Goal: Task Accomplishment & Management: Complete application form

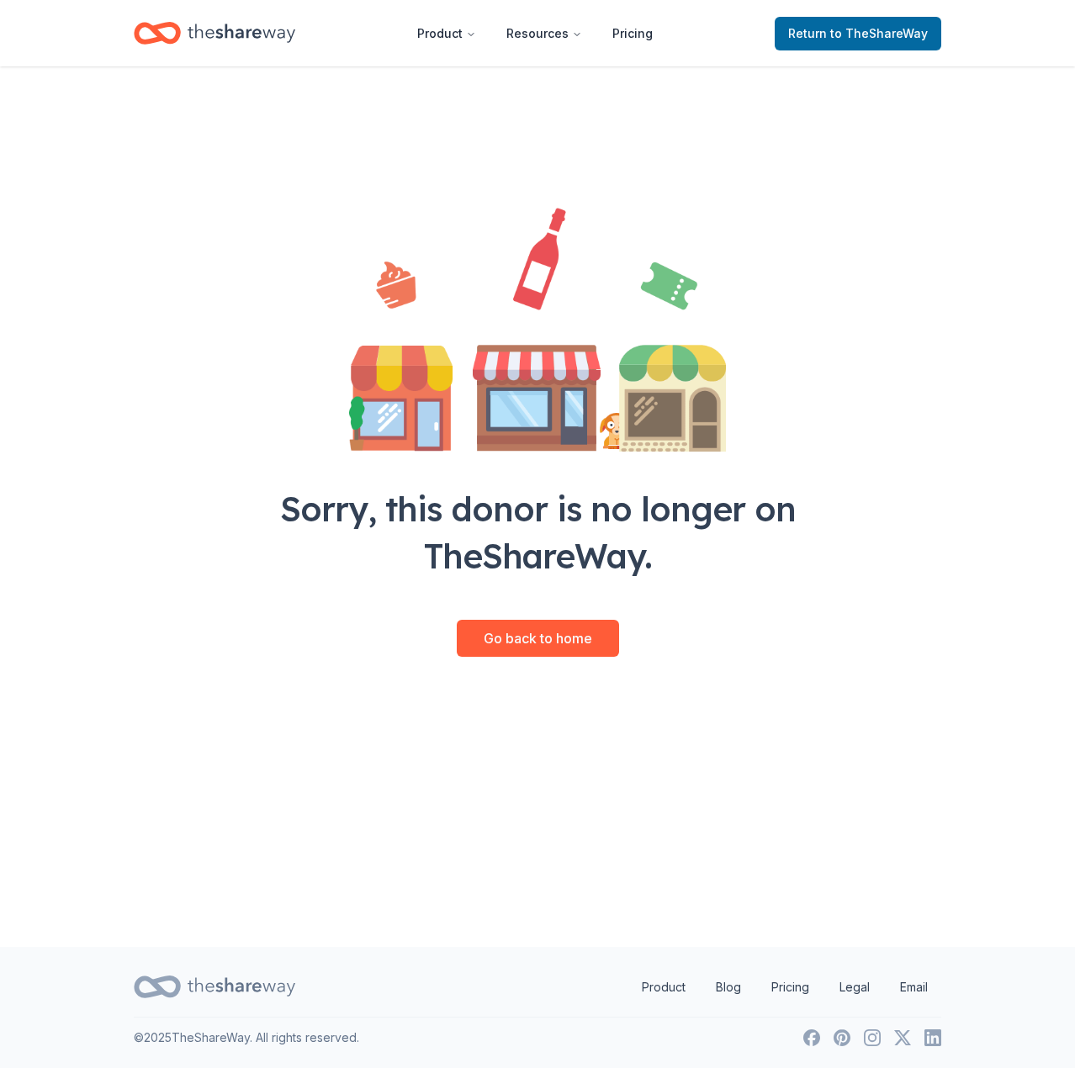
click at [521, 561] on div "Sorry, this donor is no longer on TheShareWay." at bounding box center [537, 532] width 592 height 94
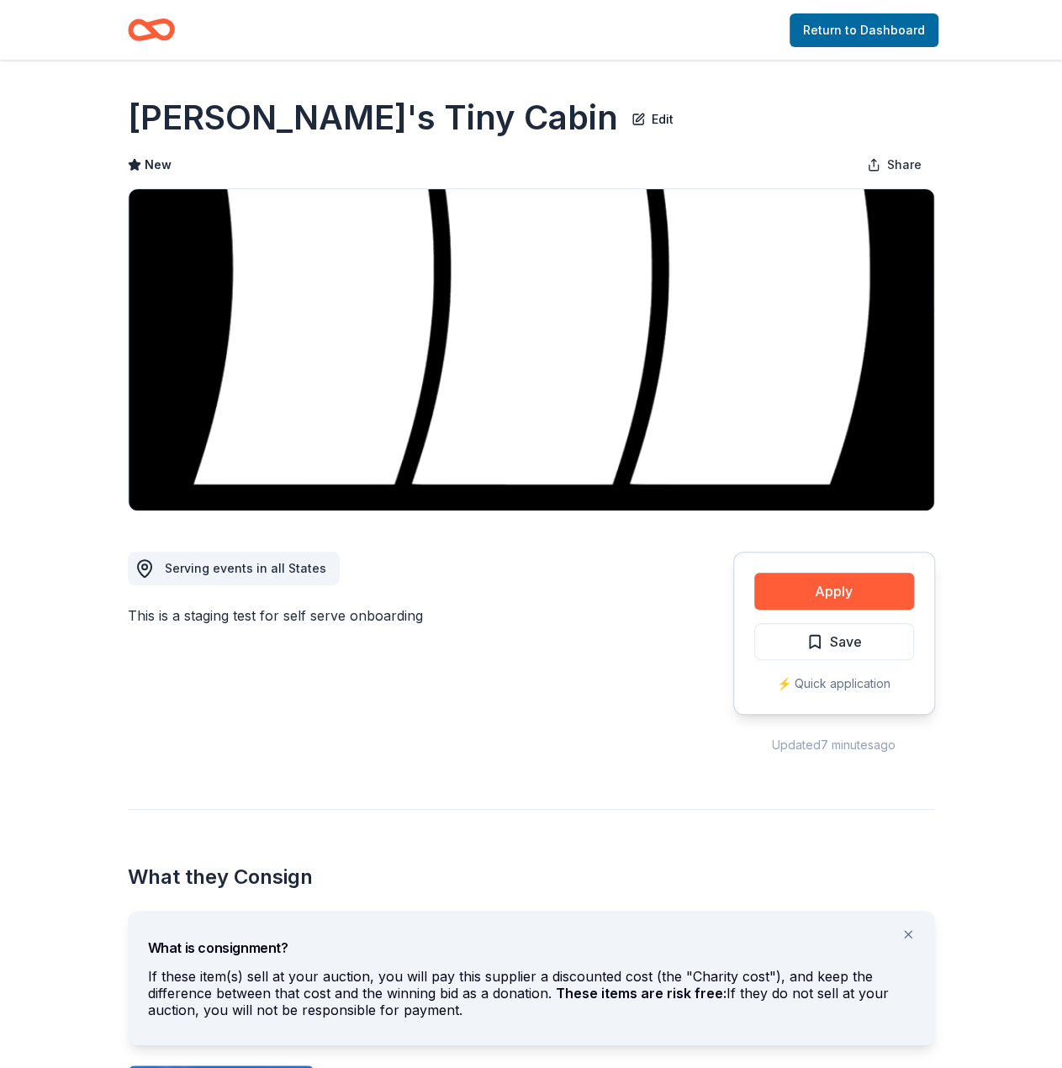
click at [233, 231] on img at bounding box center [532, 349] width 806 height 321
click at [99, 263] on div "Share [PERSON_NAME]'s Tiny Cabin Edit New Share Serving events in all States Th…" at bounding box center [531, 886] width 1062 height 1650
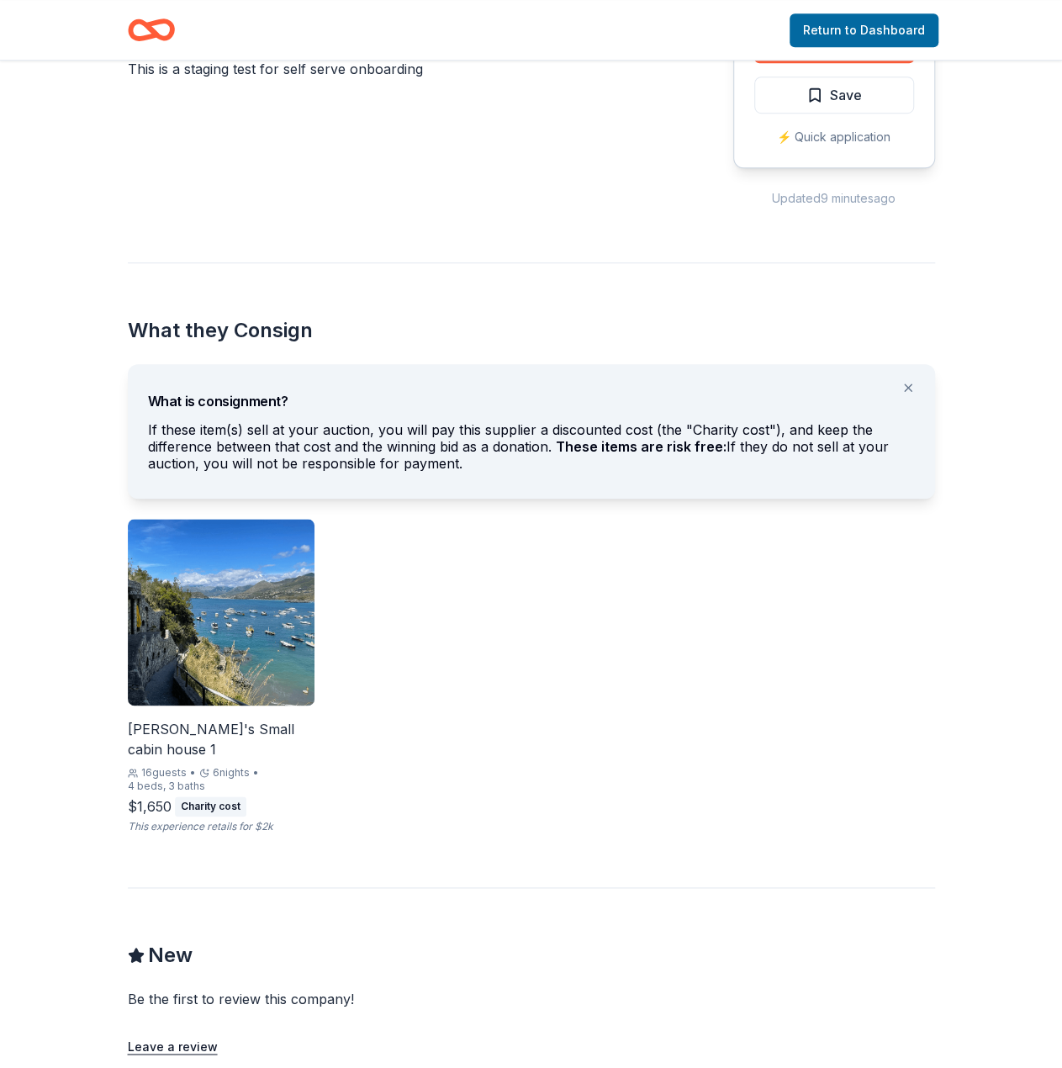
scroll to position [742, 0]
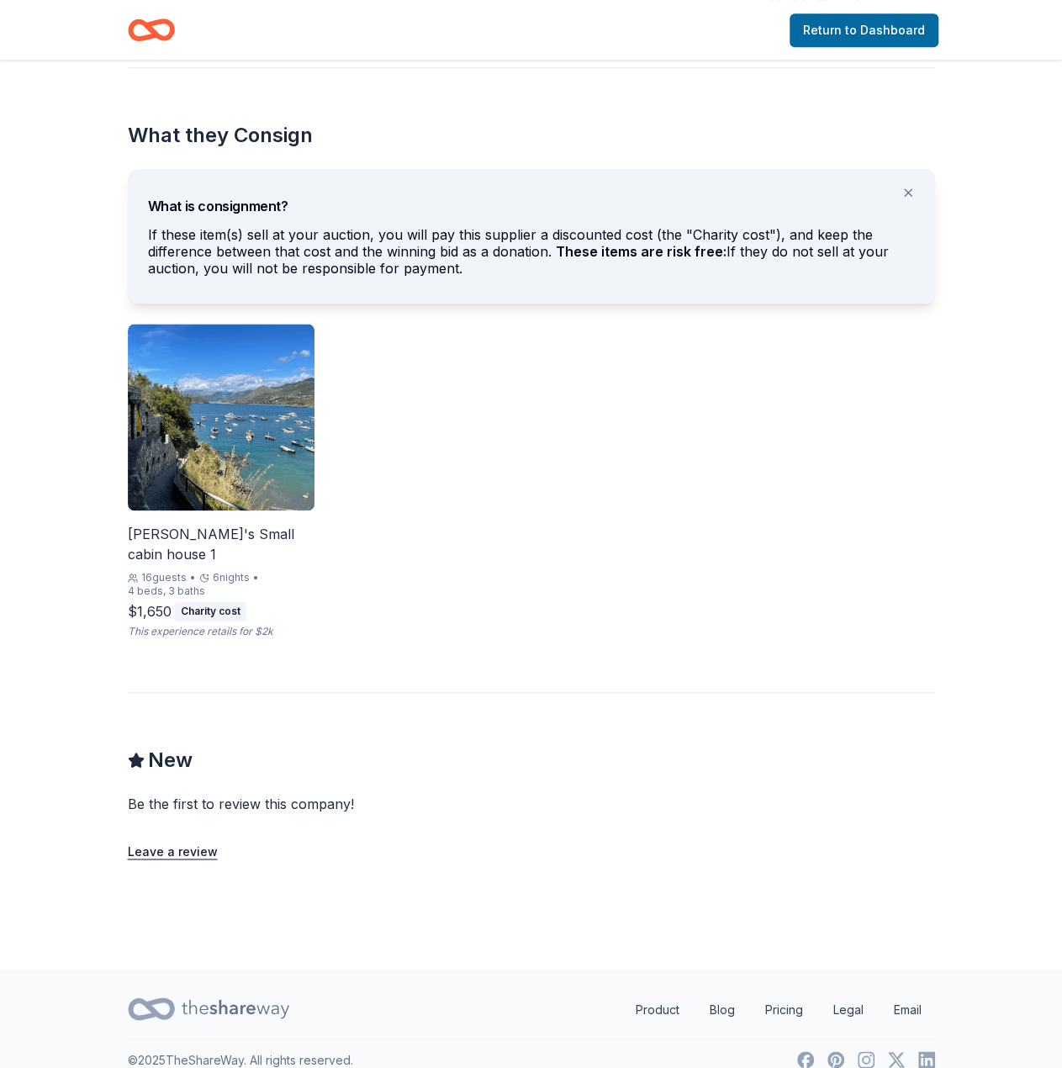
click at [210, 358] on img at bounding box center [221, 417] width 187 height 187
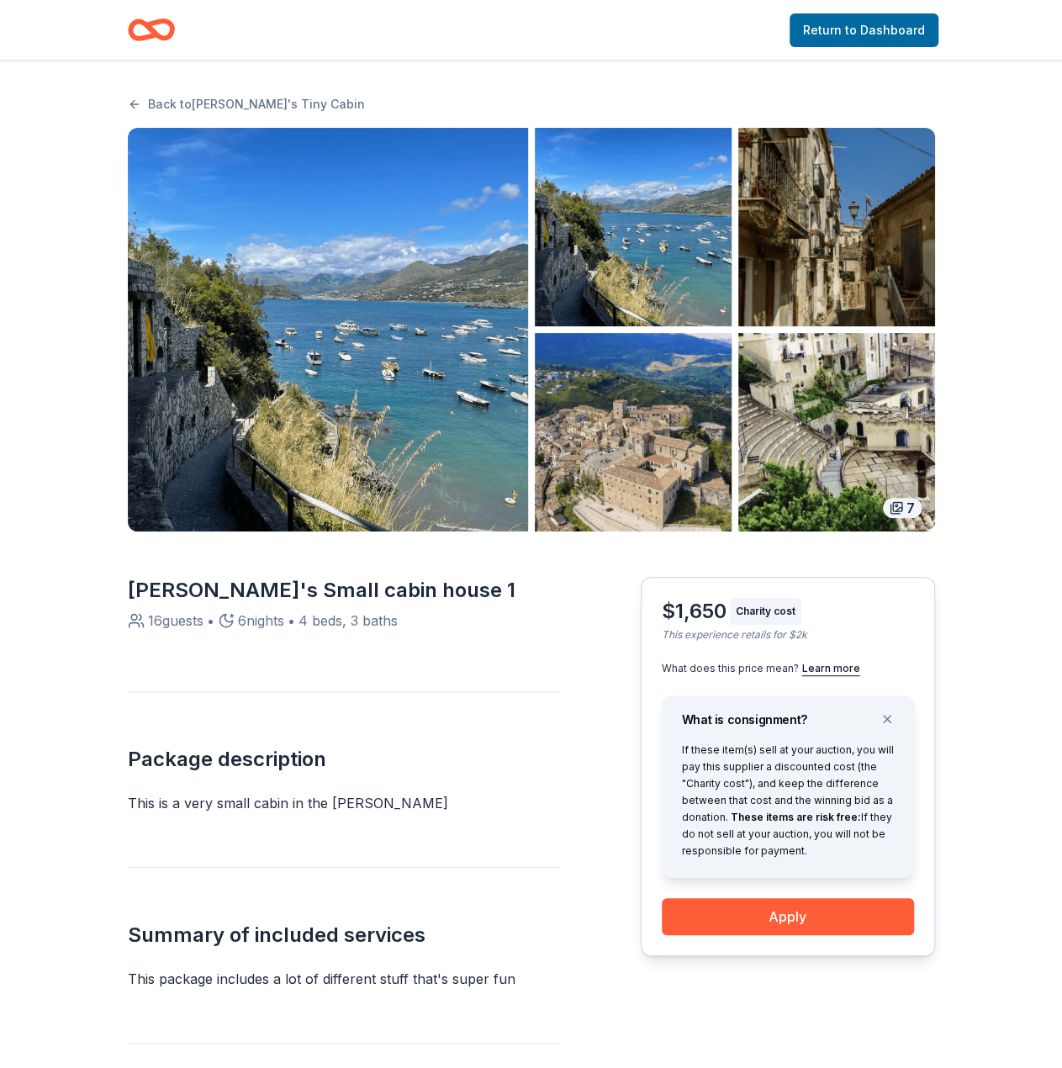
click at [291, 374] on img "button" at bounding box center [328, 330] width 400 height 404
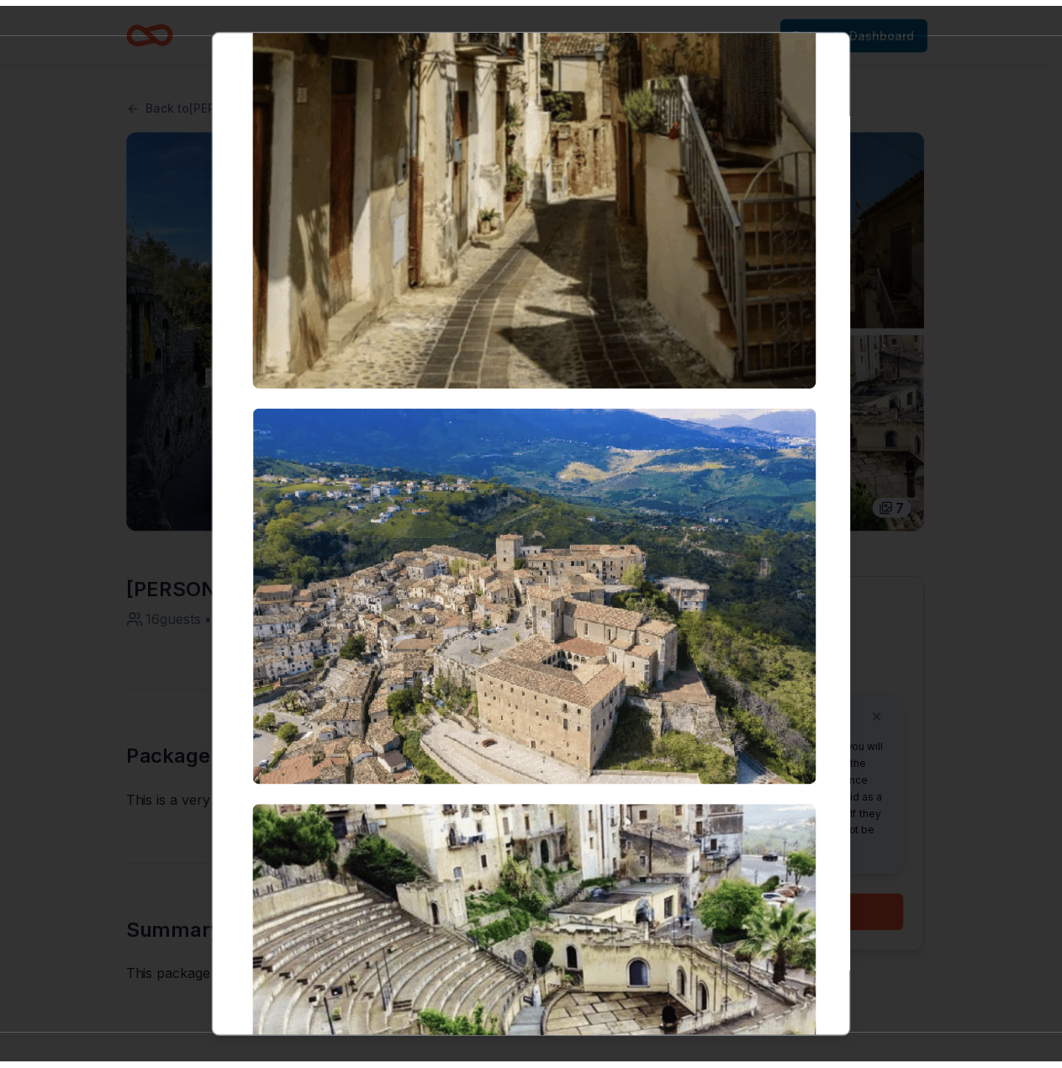
scroll to position [1935, 0]
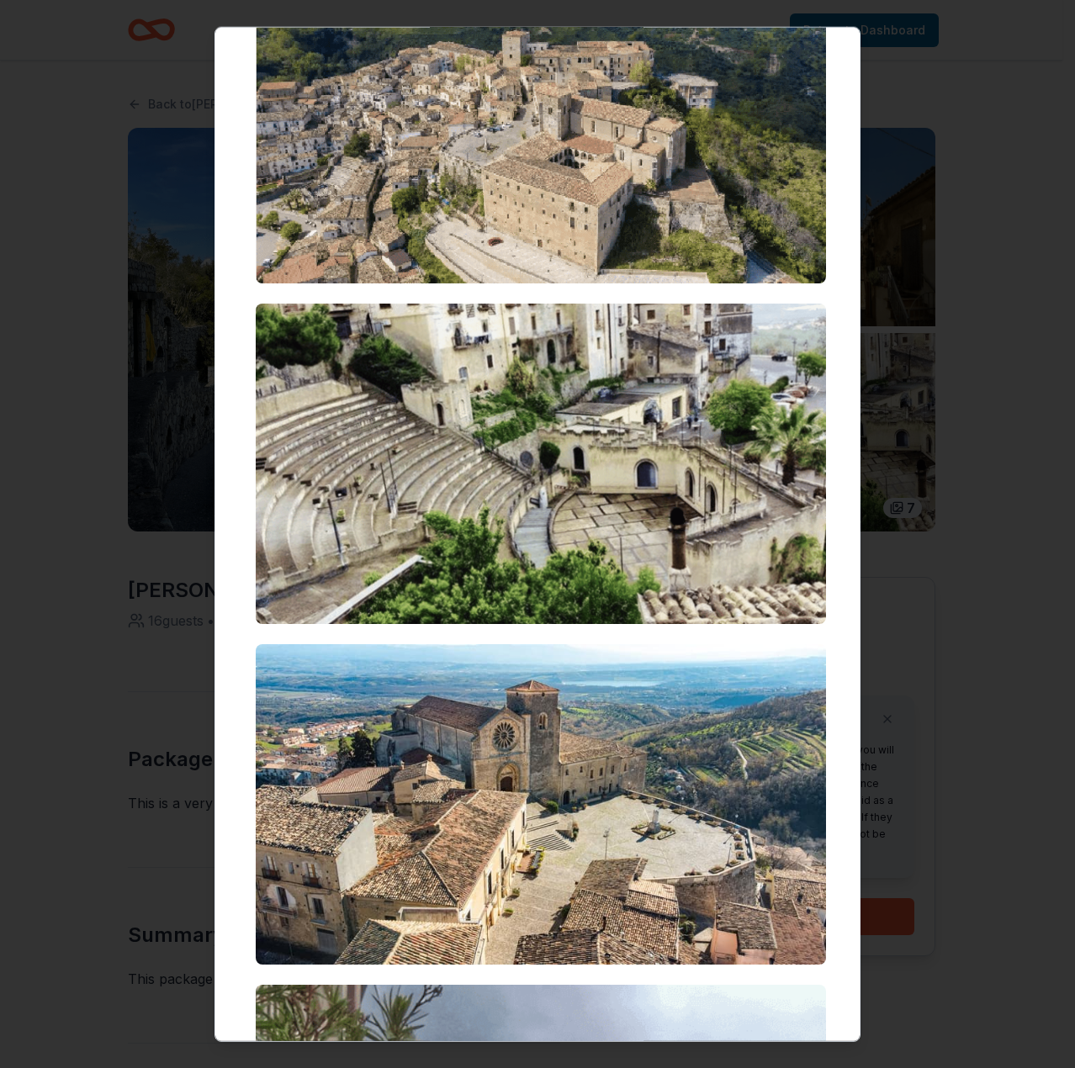
click at [145, 401] on div at bounding box center [537, 534] width 1075 height 1068
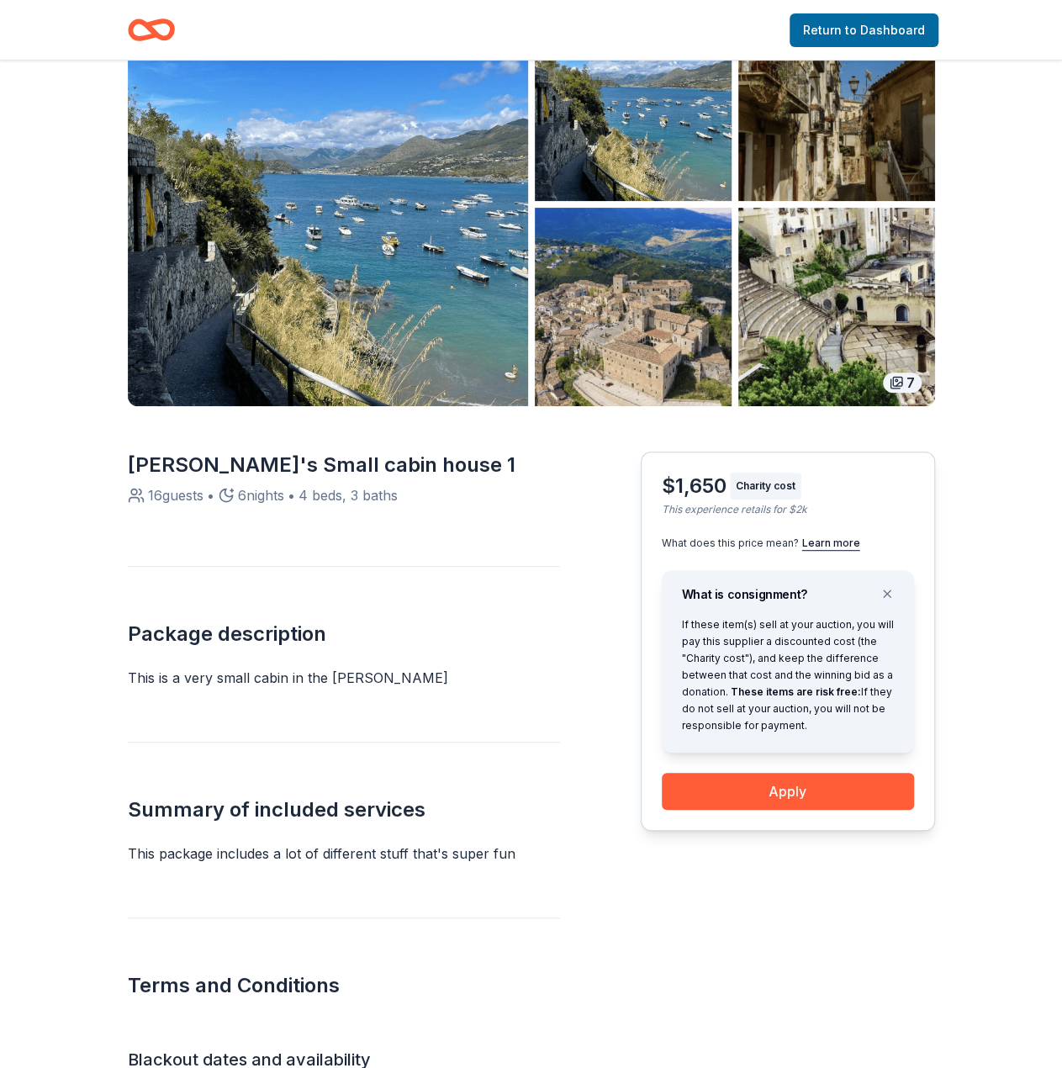
scroll to position [0, 0]
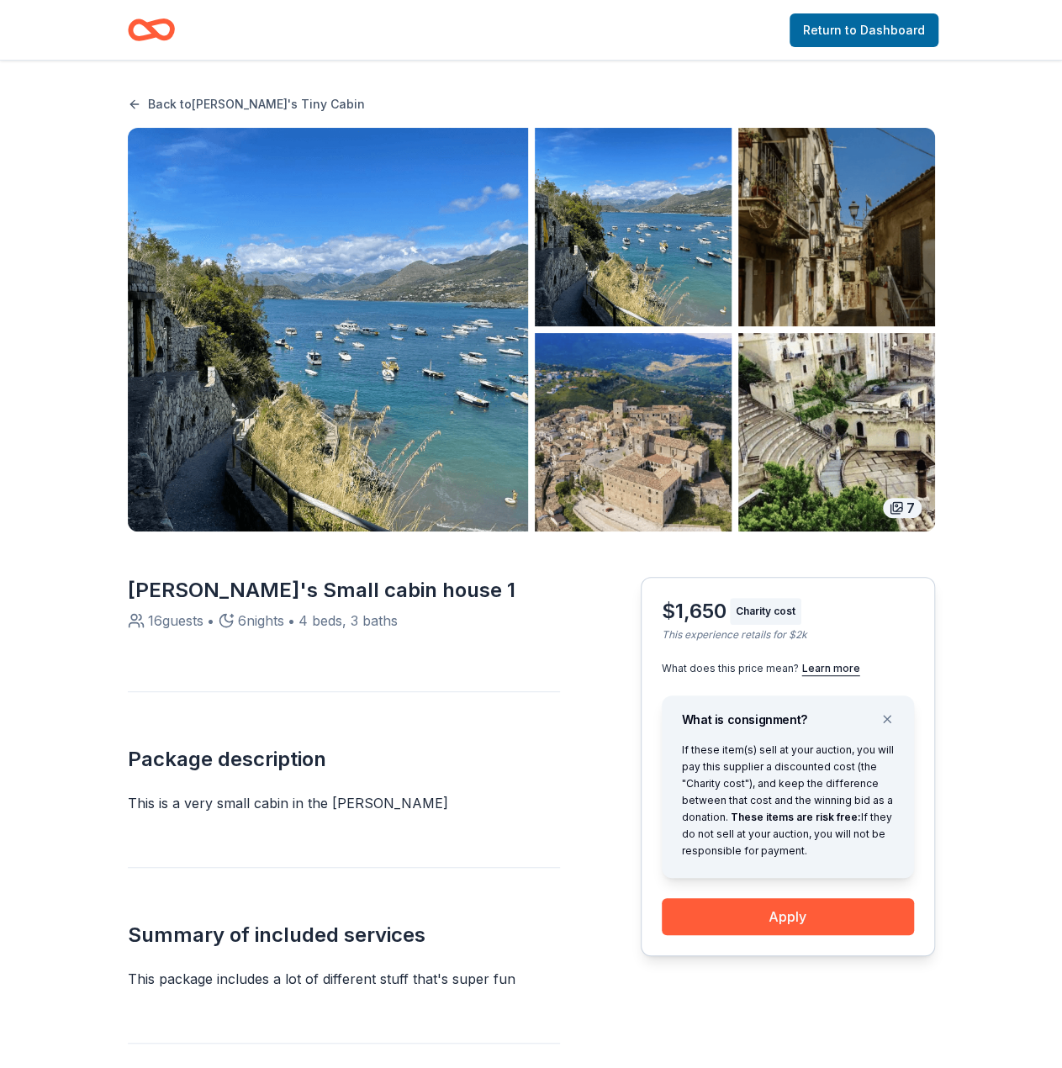
click at [151, 103] on link "Back to [PERSON_NAME]'s Tiny Cabin" at bounding box center [246, 104] width 237 height 20
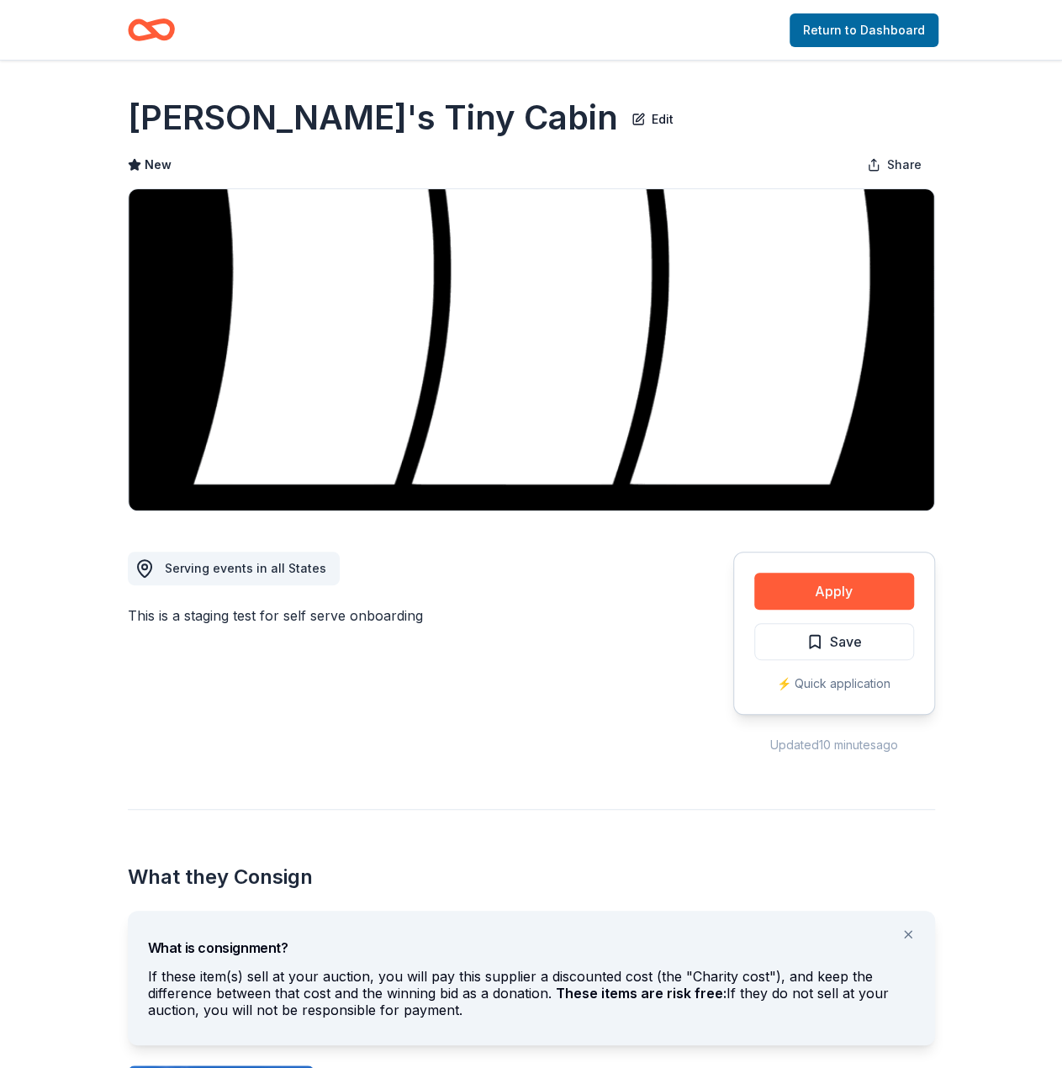
drag, startPoint x: 355, startPoint y: 650, endPoint x: 434, endPoint y: 647, distance: 79.1
click at [355, 650] on div "Serving events in all States This is a staging test for self serve onboarding" at bounding box center [390, 633] width 525 height 244
click at [808, 580] on button "Apply" at bounding box center [835, 591] width 160 height 37
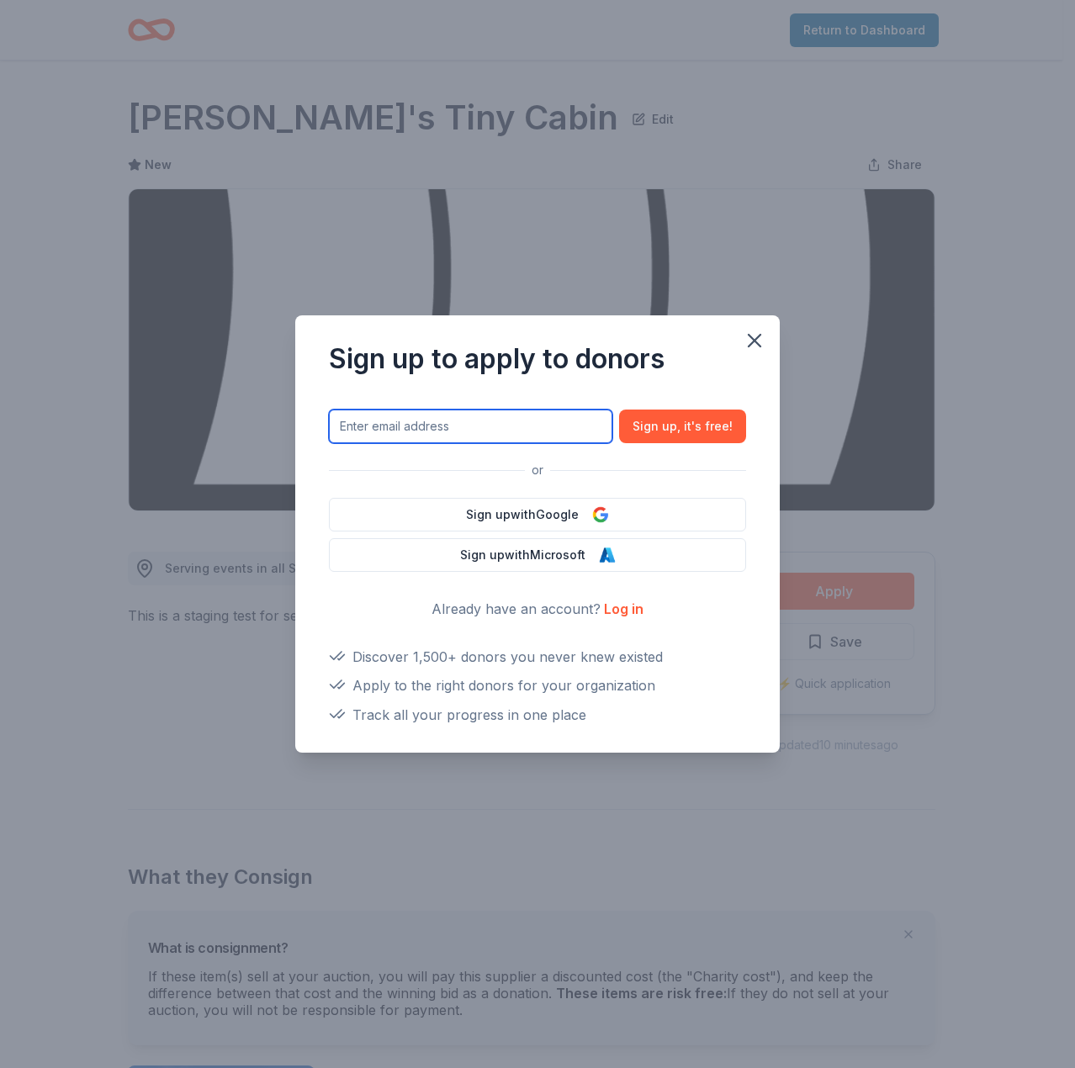
click at [511, 426] on input "text" at bounding box center [470, 427] width 283 height 34
type input "j"
click at [526, 506] on button "Sign up with Google" at bounding box center [537, 515] width 417 height 34
click at [612, 612] on link "Log in" at bounding box center [624, 609] width 40 height 17
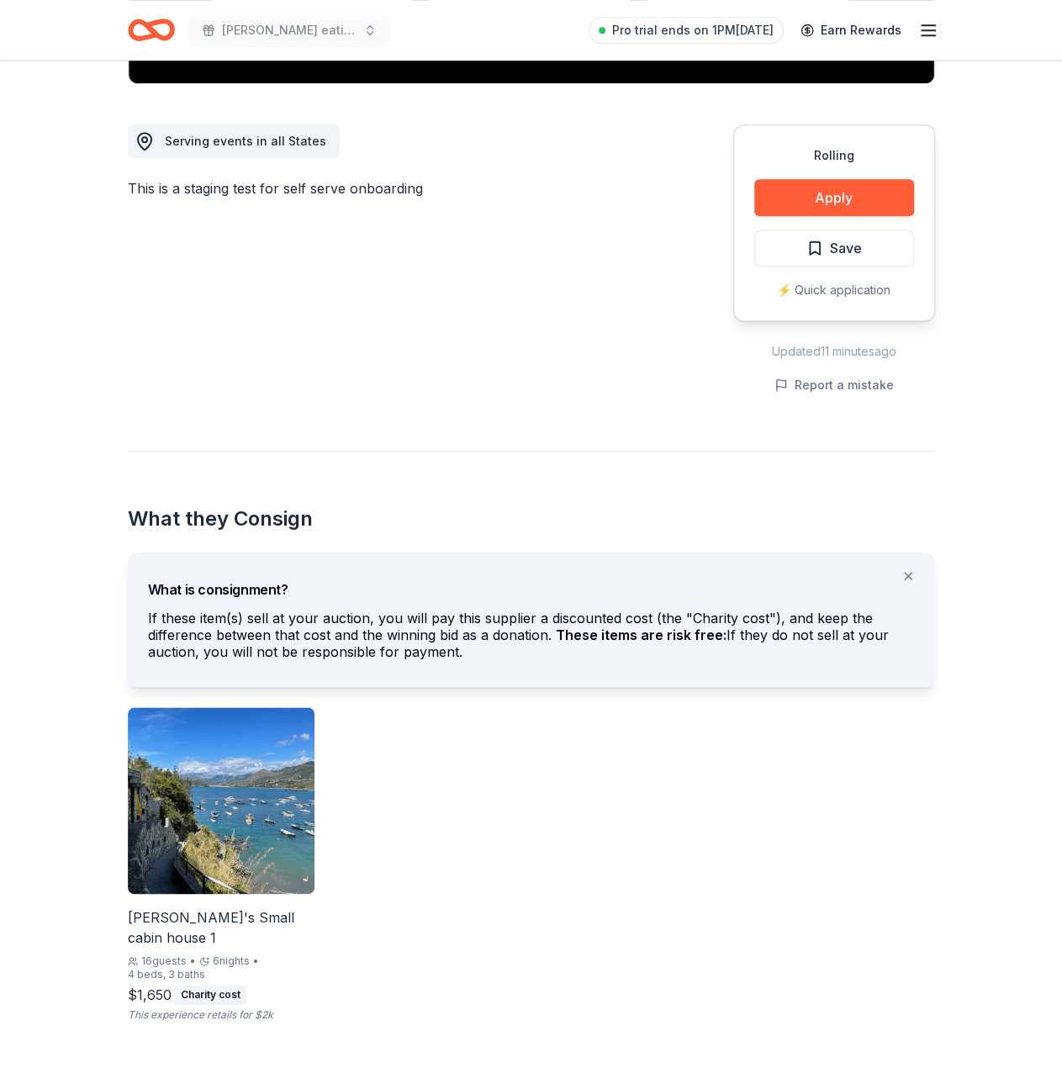
scroll to position [306, 0]
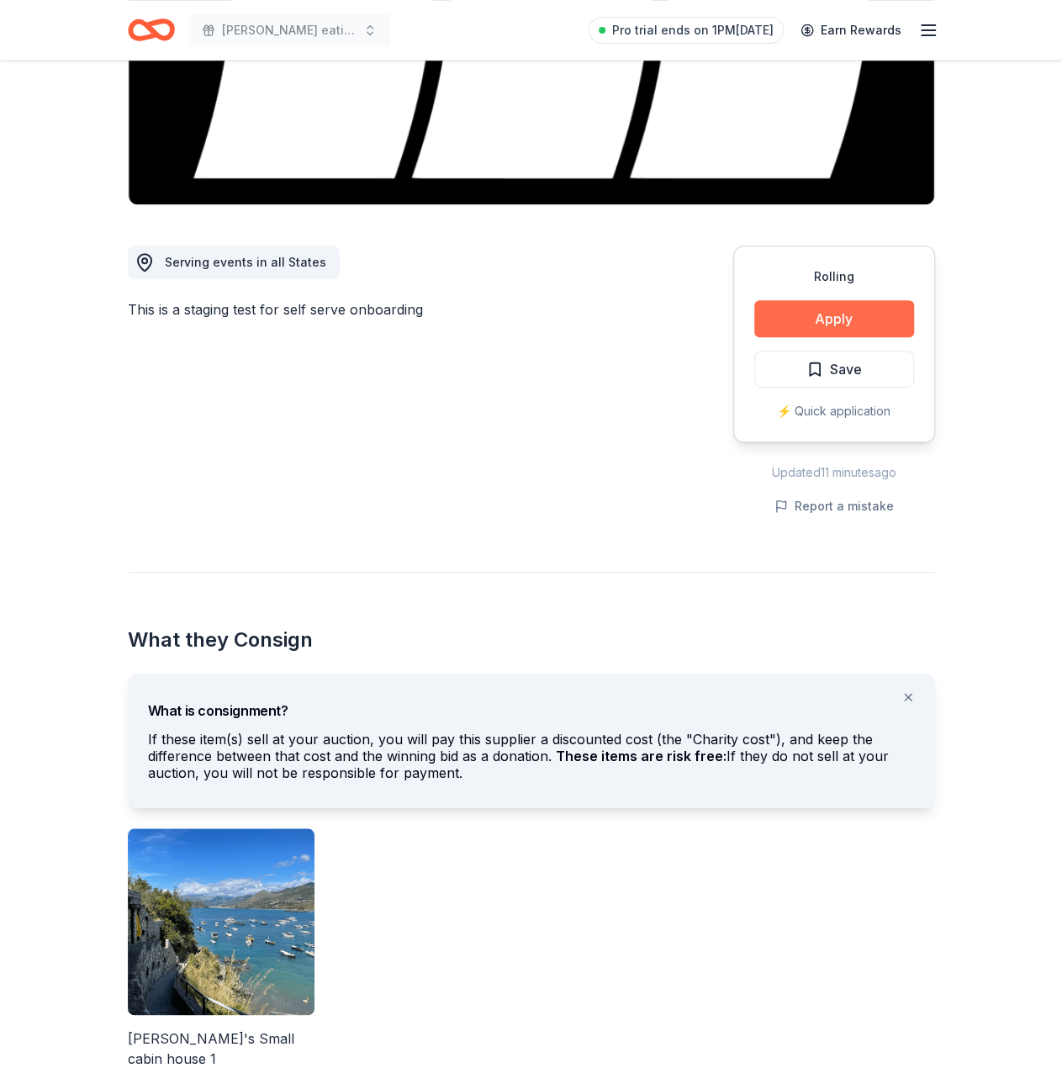
click at [787, 329] on button "Apply" at bounding box center [835, 318] width 160 height 37
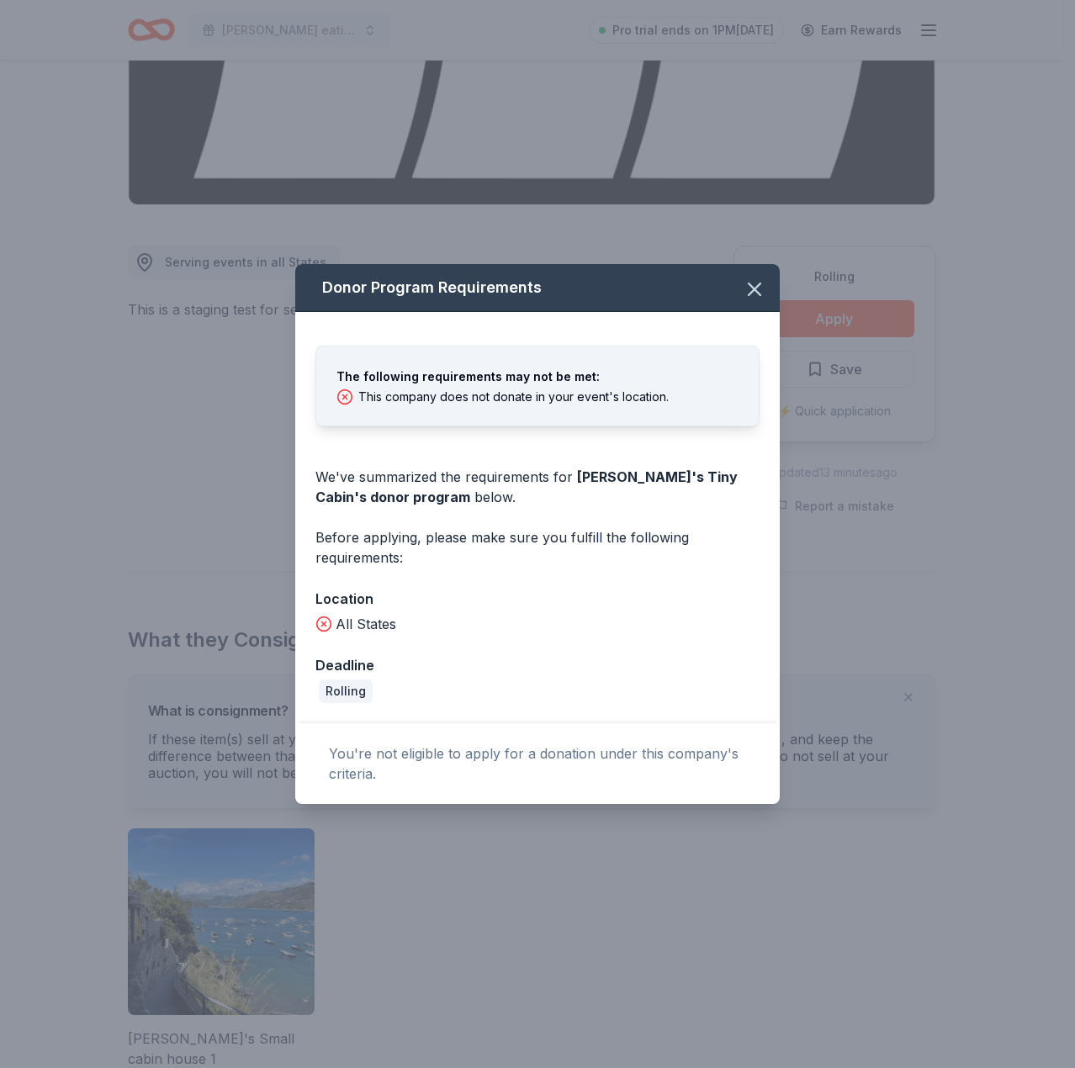
click at [347, 281] on div "Donor Program Requirements" at bounding box center [537, 288] width 485 height 48
click at [755, 287] on icon "button" at bounding box center [755, 290] width 24 height 24
